Goal: Information Seeking & Learning: Learn about a topic

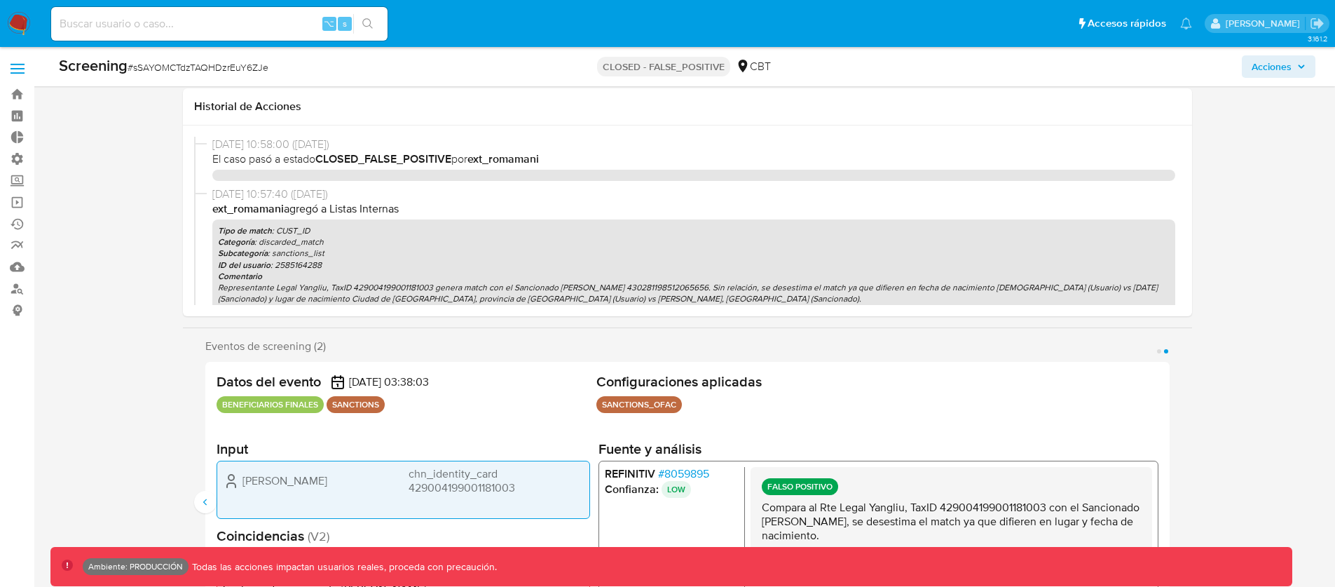
select select "10"
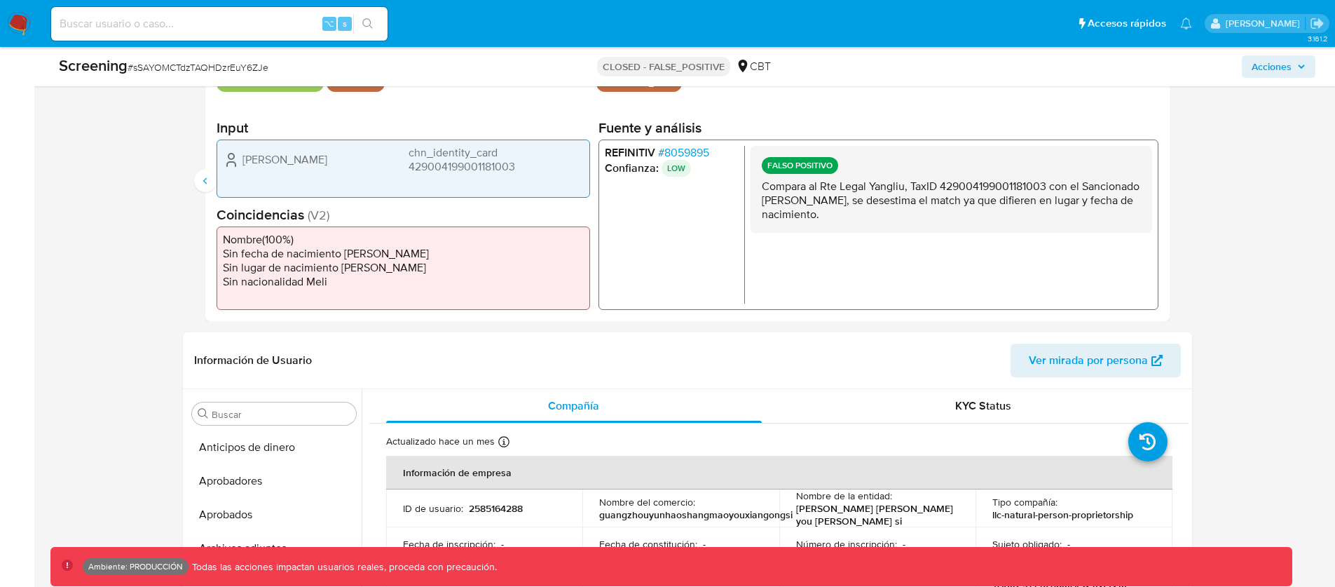
scroll to position [659, 0]
click at [185, 34] on div "⌥ s" at bounding box center [219, 24] width 336 height 34
click at [186, 28] on input at bounding box center [219, 24] width 336 height 18
paste input "2670902728"
type input "2670902728"
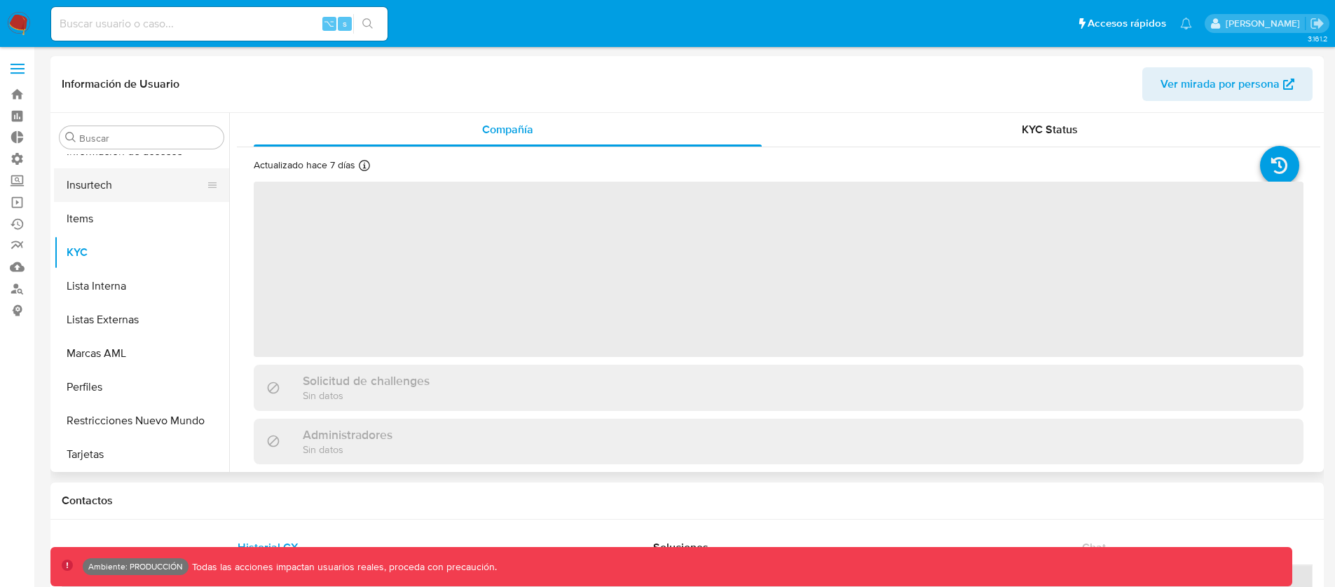
scroll to position [659, 0]
select select "10"
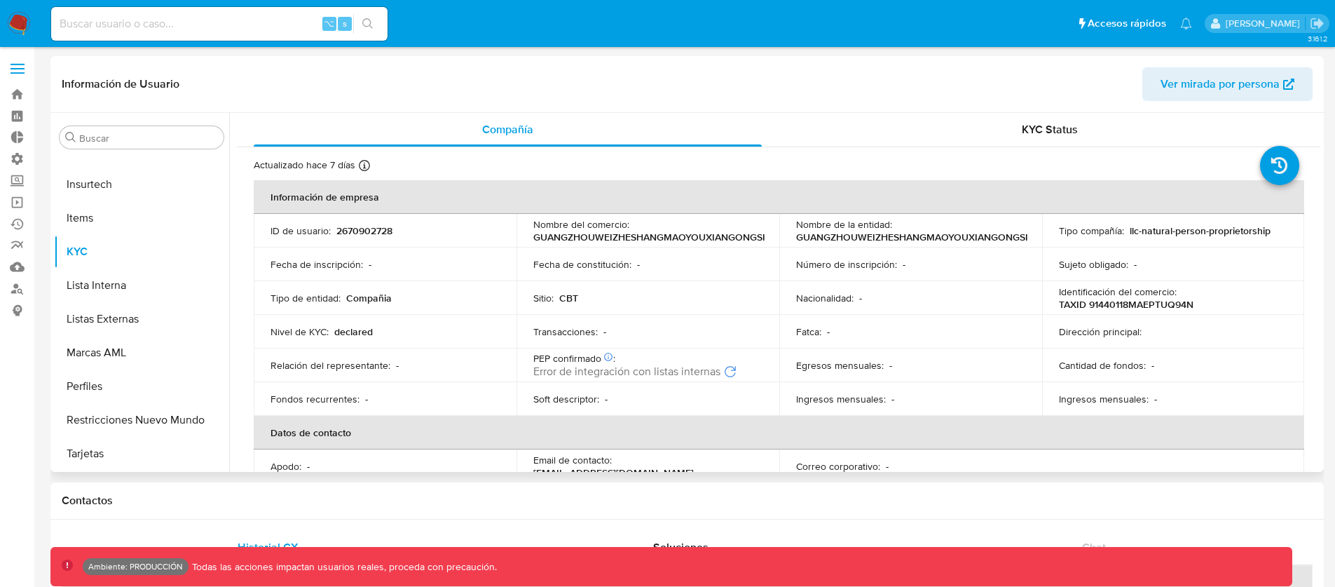
click at [361, 230] on p "2670902728" at bounding box center [364, 230] width 56 height 13
copy p "2670902728"
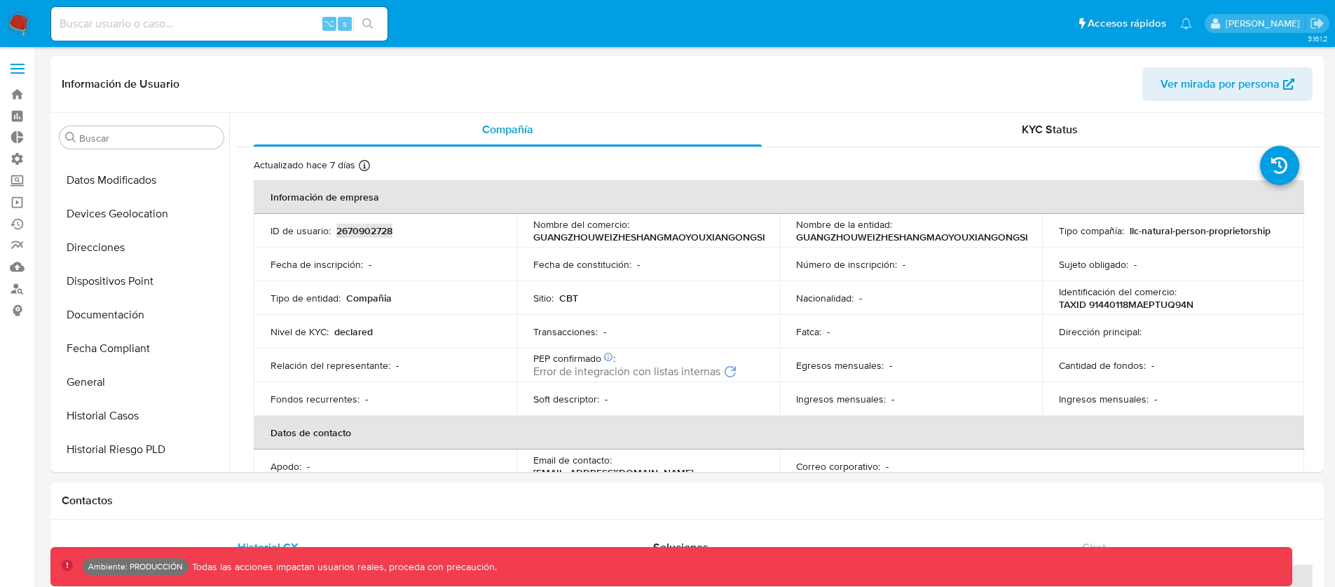
scroll to position [263, 0]
click at [119, 410] on button "Historial Casos" at bounding box center [136, 413] width 164 height 34
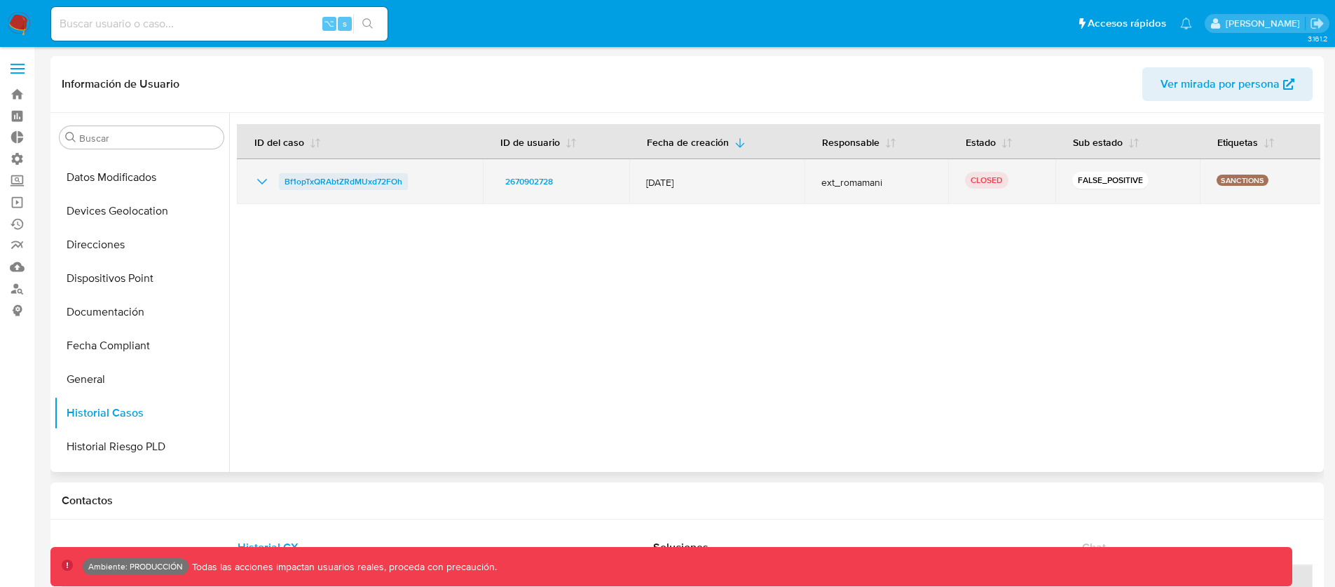
click at [336, 180] on span "Bf1opTxQRAbtZRdMUxd72FOh" at bounding box center [344, 181] width 118 height 17
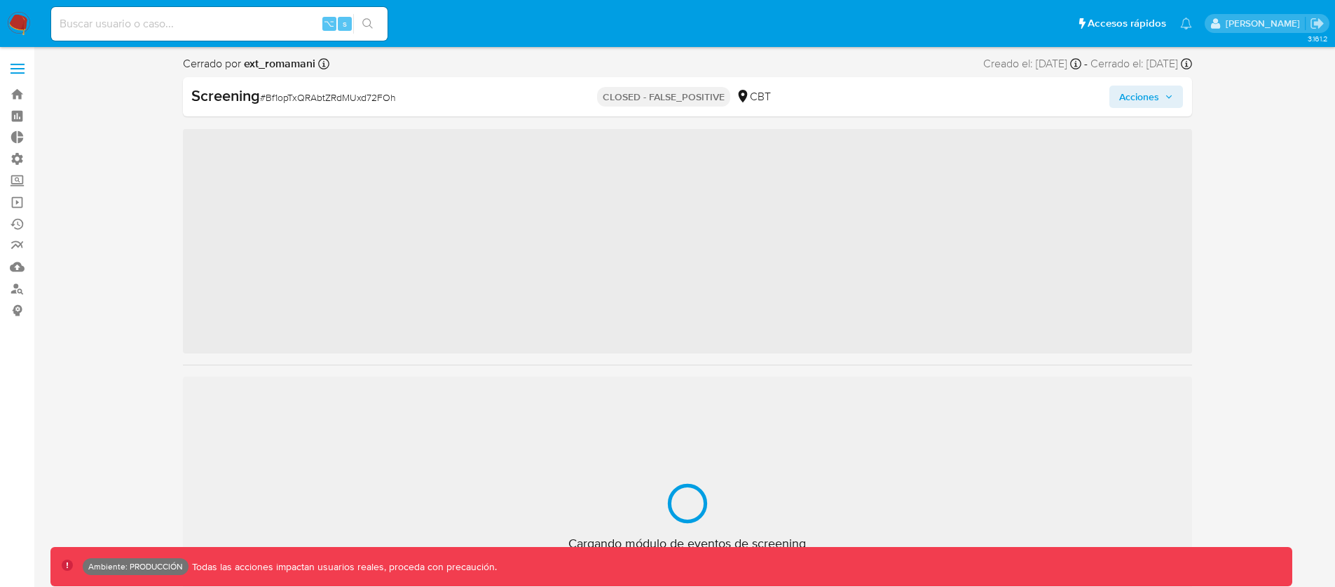
scroll to position [659, 0]
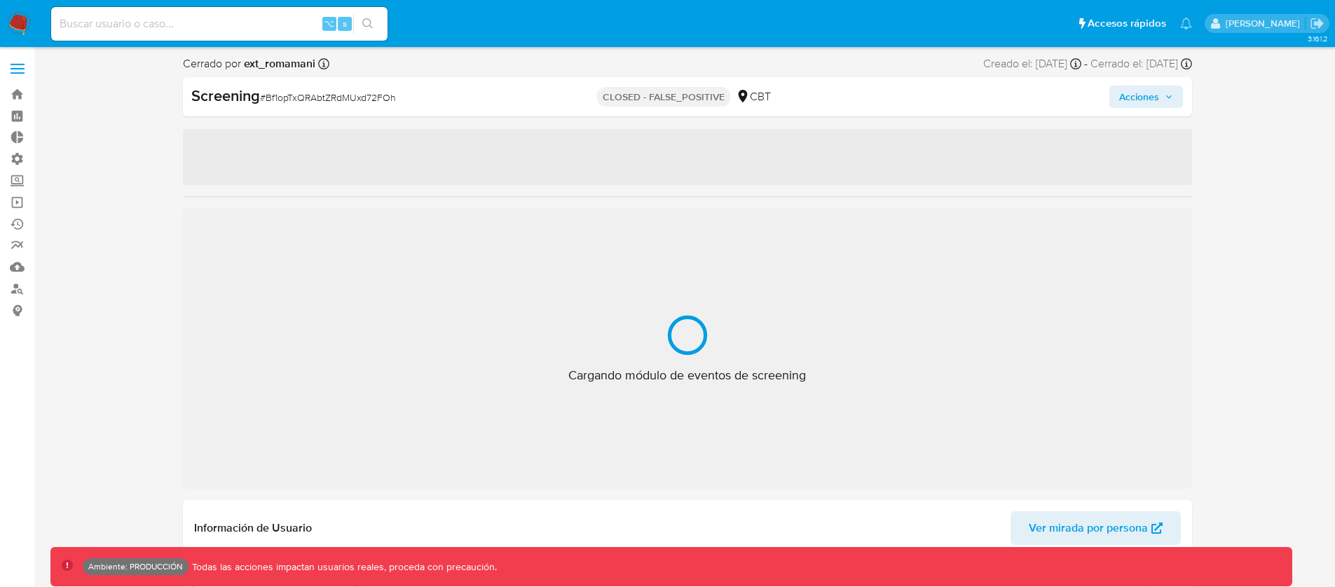
select select "10"
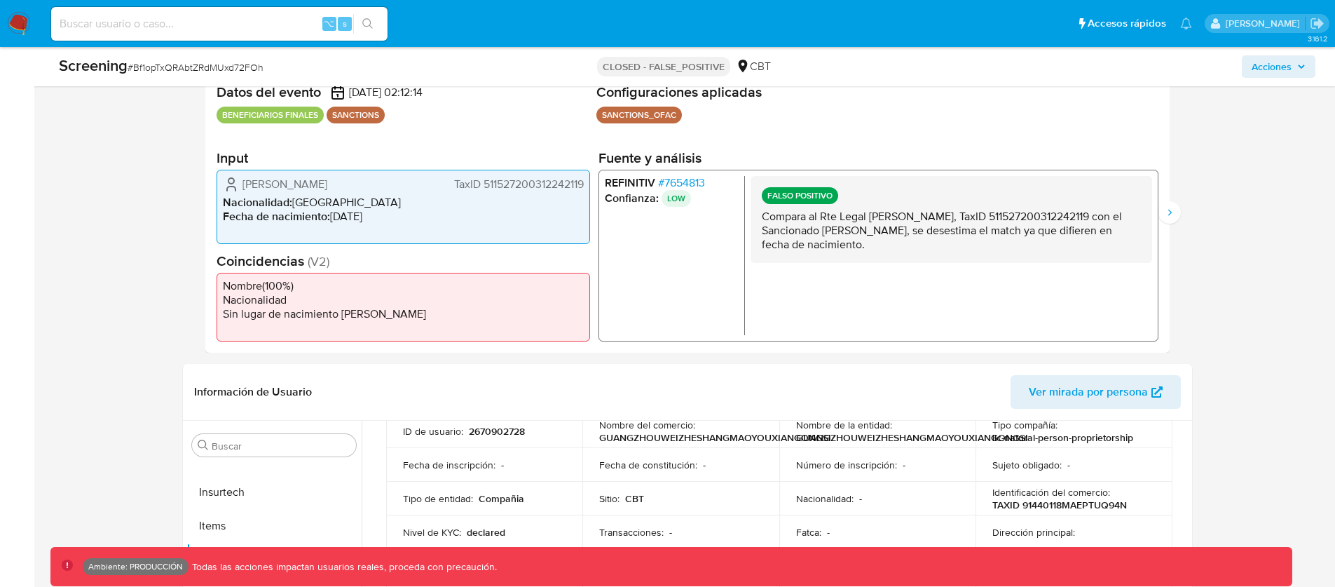
scroll to position [105, 0]
click at [500, 429] on p "2670902728" at bounding box center [497, 432] width 56 height 13
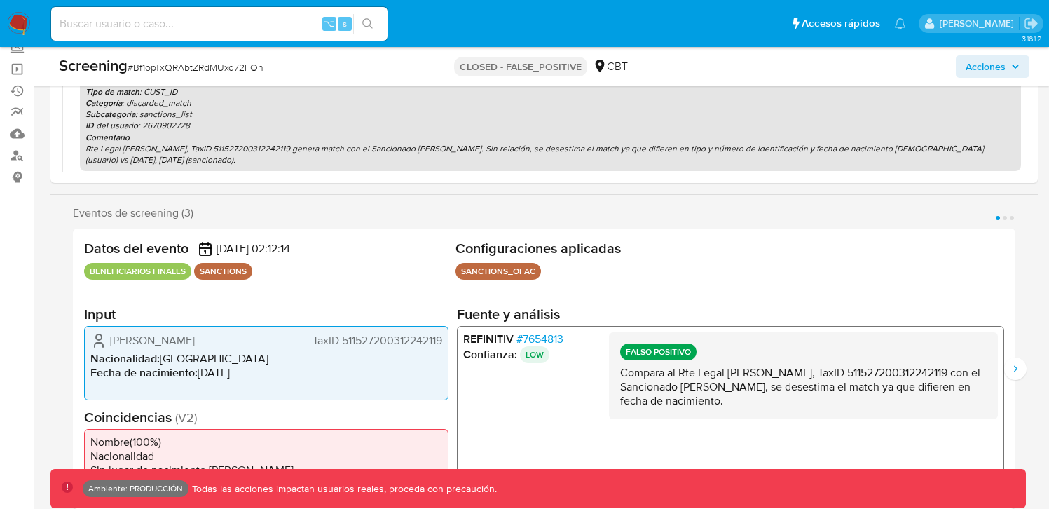
scroll to position [137, 0]
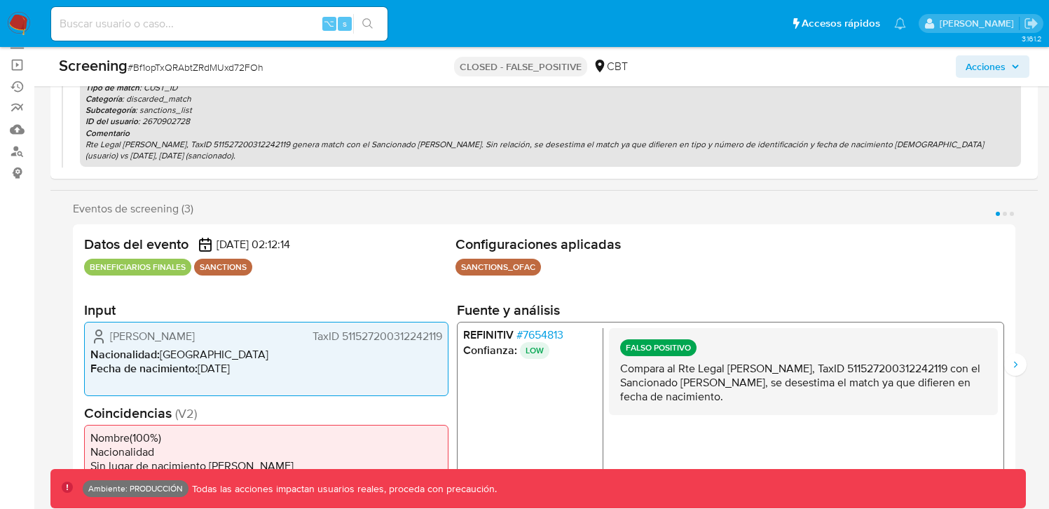
drag, startPoint x: 138, startPoint y: 340, endPoint x: 109, endPoint y: 337, distance: 28.9
click at [109, 337] on div "[PERSON_NAME] 511527200312242119" at bounding box center [266, 336] width 352 height 17
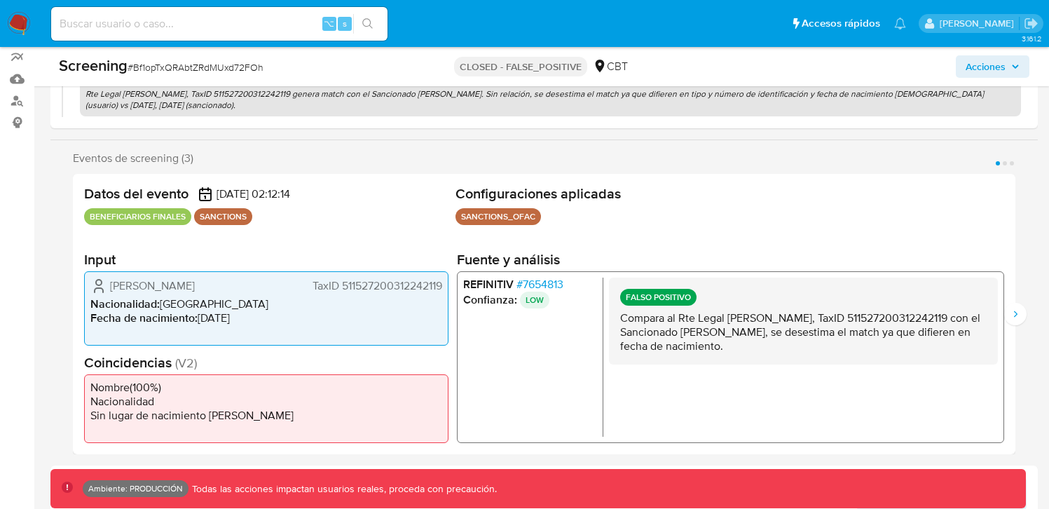
scroll to position [189, 0]
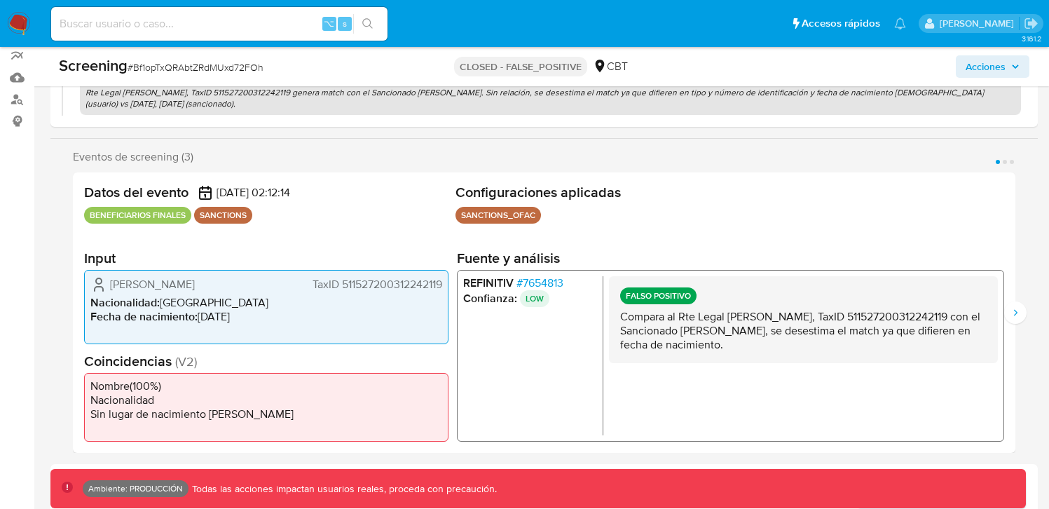
click at [373, 283] on span "TaxID 511527200312242119" at bounding box center [378, 285] width 130 height 14
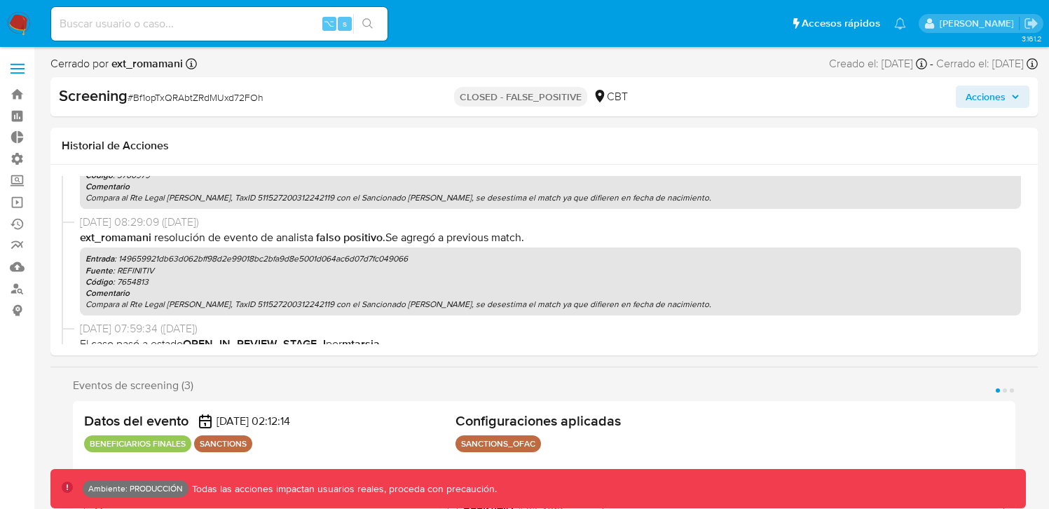
scroll to position [399, 0]
click at [146, 257] on p "Entrada : 149659921db63d062bff98d2e99018bc2bfa9d8e5001d064ac6d07d7fc049066" at bounding box center [551, 257] width 930 height 11
click at [118, 18] on input at bounding box center [219, 24] width 336 height 18
paste input "2585164288"
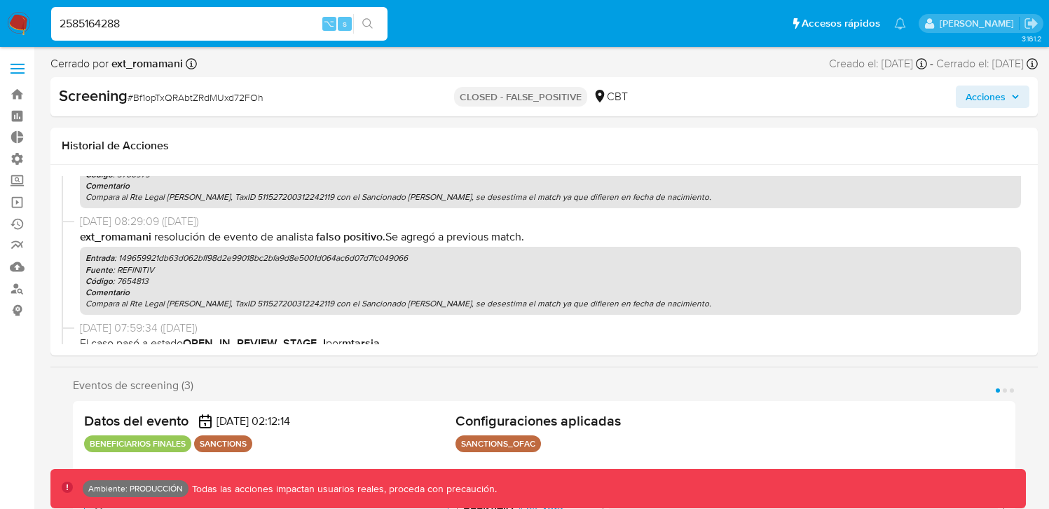
type input "2585164288"
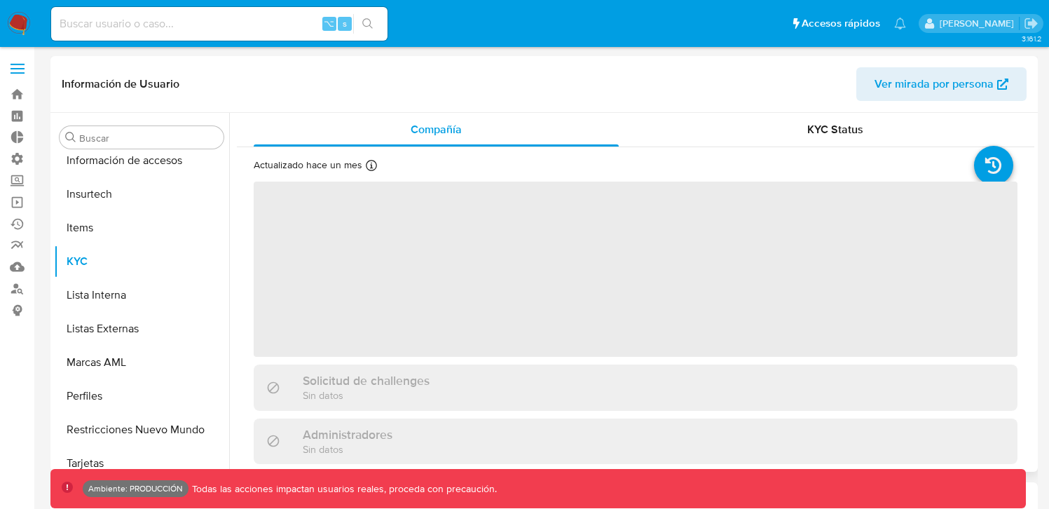
scroll to position [659, 0]
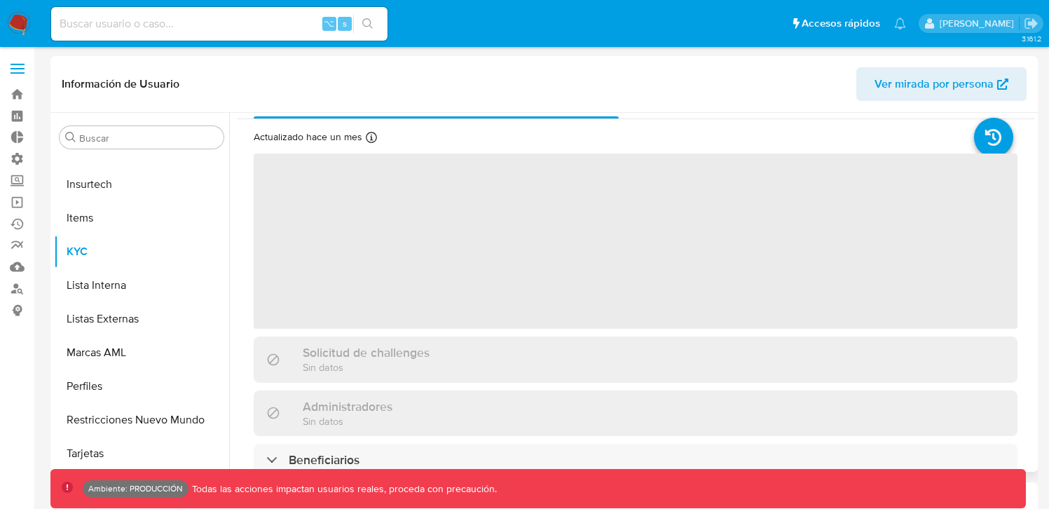
select select "10"
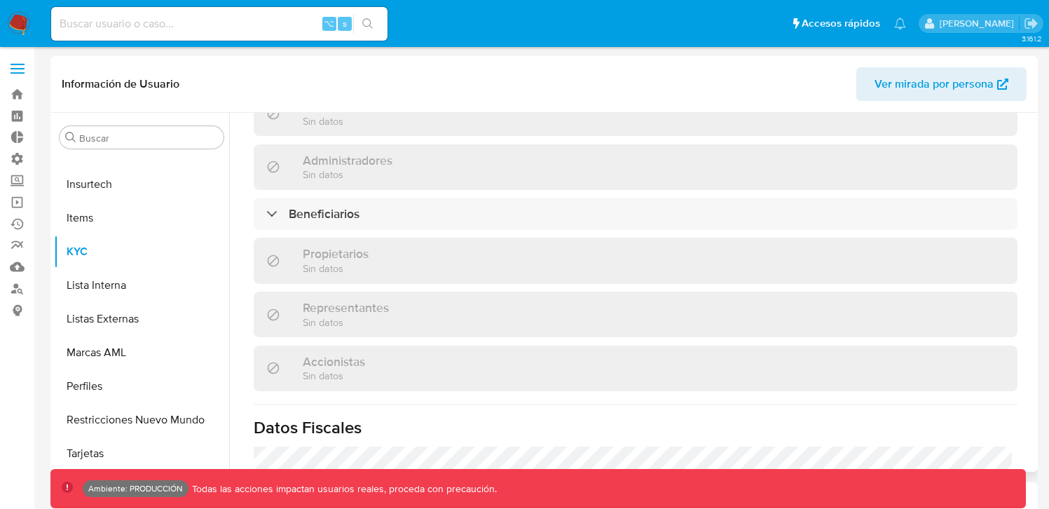
scroll to position [608, 0]
click at [391, 182] on div "Información de empresa ID de usuario : 2585164288 Nombre del comercio : guangzh…" at bounding box center [636, 84] width 764 height 1025
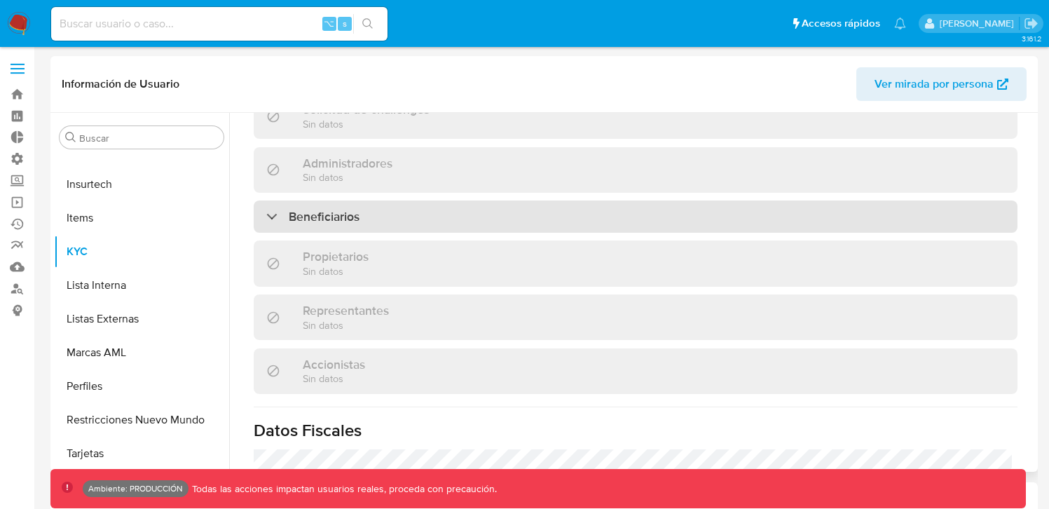
click at [297, 209] on h3 "Beneficiarios" at bounding box center [324, 216] width 71 height 15
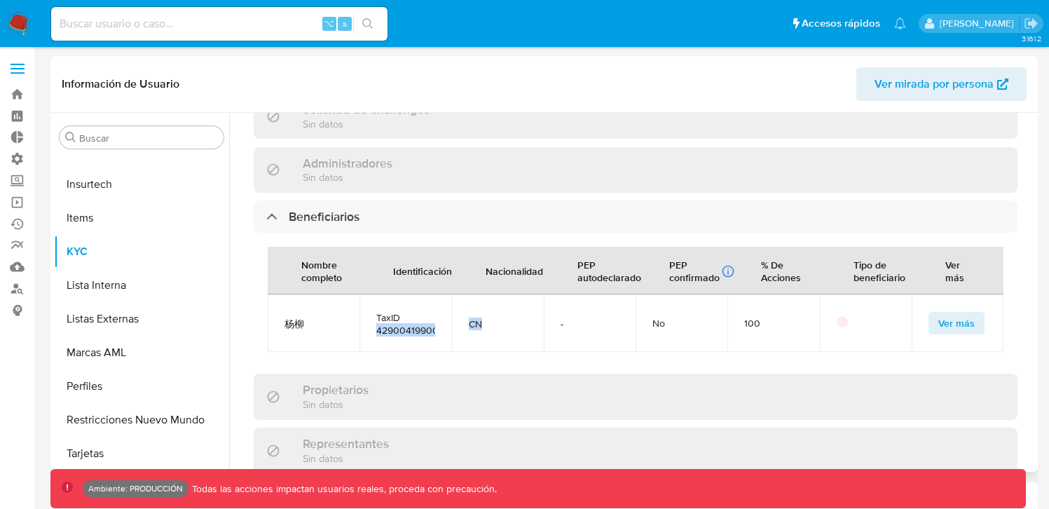
drag, startPoint x: 455, startPoint y: 297, endPoint x: 430, endPoint y: 295, distance: 24.6
click at [437, 295] on tr "杨柳 TaxID 429004199001181003 CN - No 100 Ver más" at bounding box center [636, 322] width 736 height 57
click at [486, 317] on span "CN" at bounding box center [498, 323] width 58 height 13
